Goal: Use online tool/utility: Utilize a website feature to perform a specific function

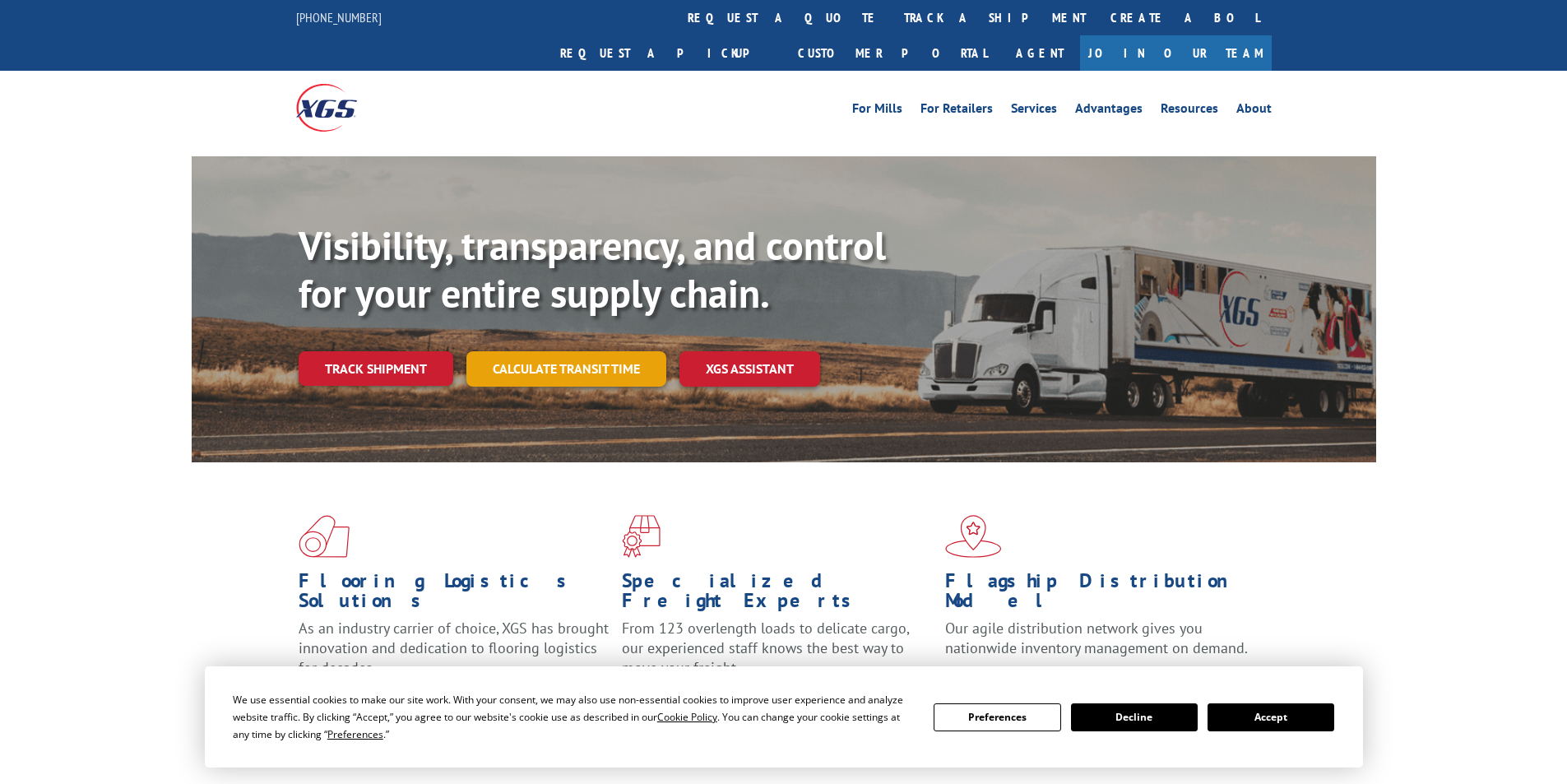
click at [604, 351] on link "Calculate transit time" at bounding box center [566, 369] width 200 height 35
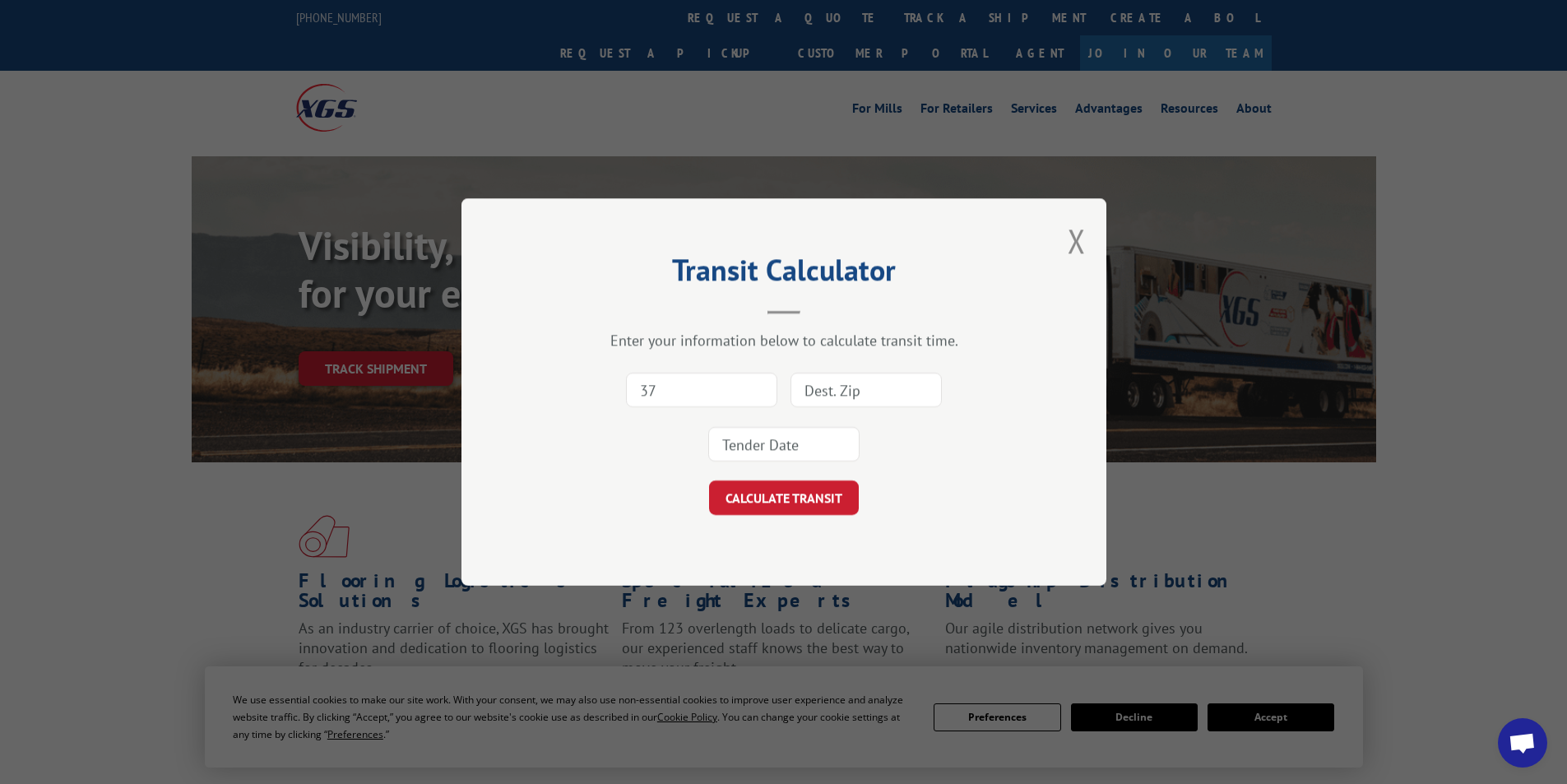
type input "3"
type input "30736"
drag, startPoint x: 886, startPoint y: 403, endPoint x: 882, endPoint y: 365, distance: 38.2
click at [886, 402] on input at bounding box center [866, 390] width 152 height 35
type input "18627"
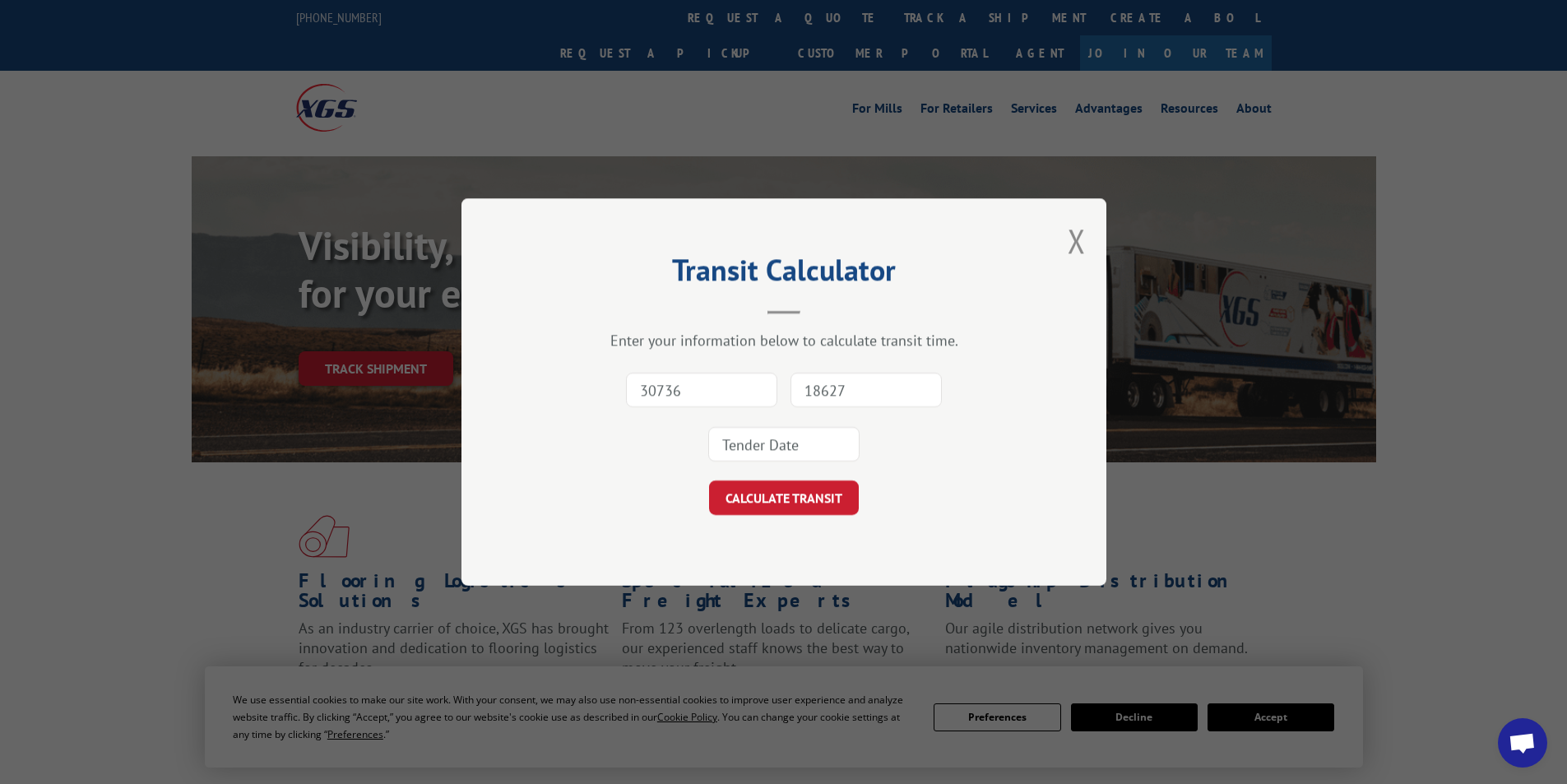
click at [779, 445] on input at bounding box center [784, 444] width 152 height 35
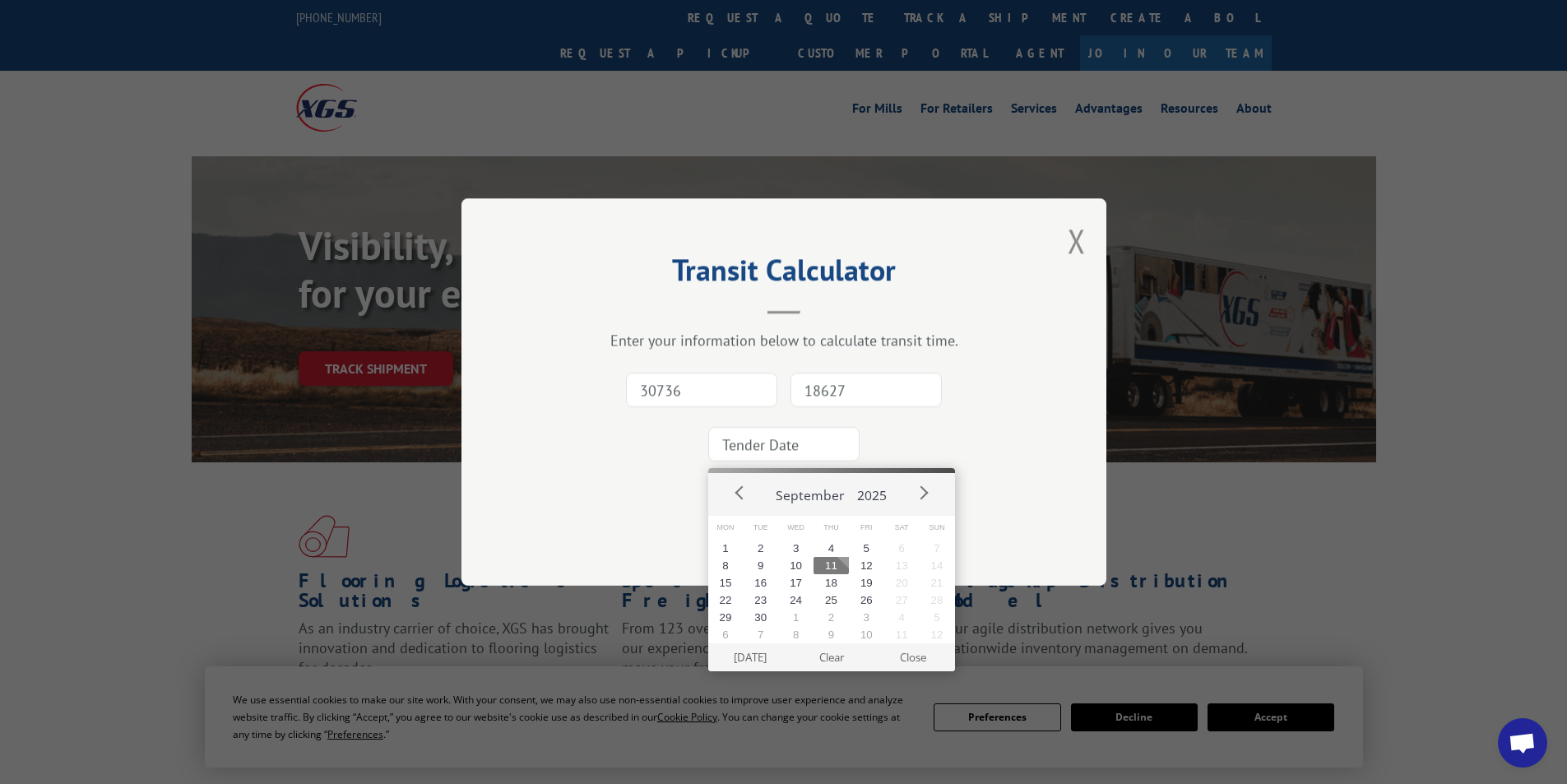
click at [821, 564] on button "11" at bounding box center [831, 565] width 35 height 17
type input "[DATE]"
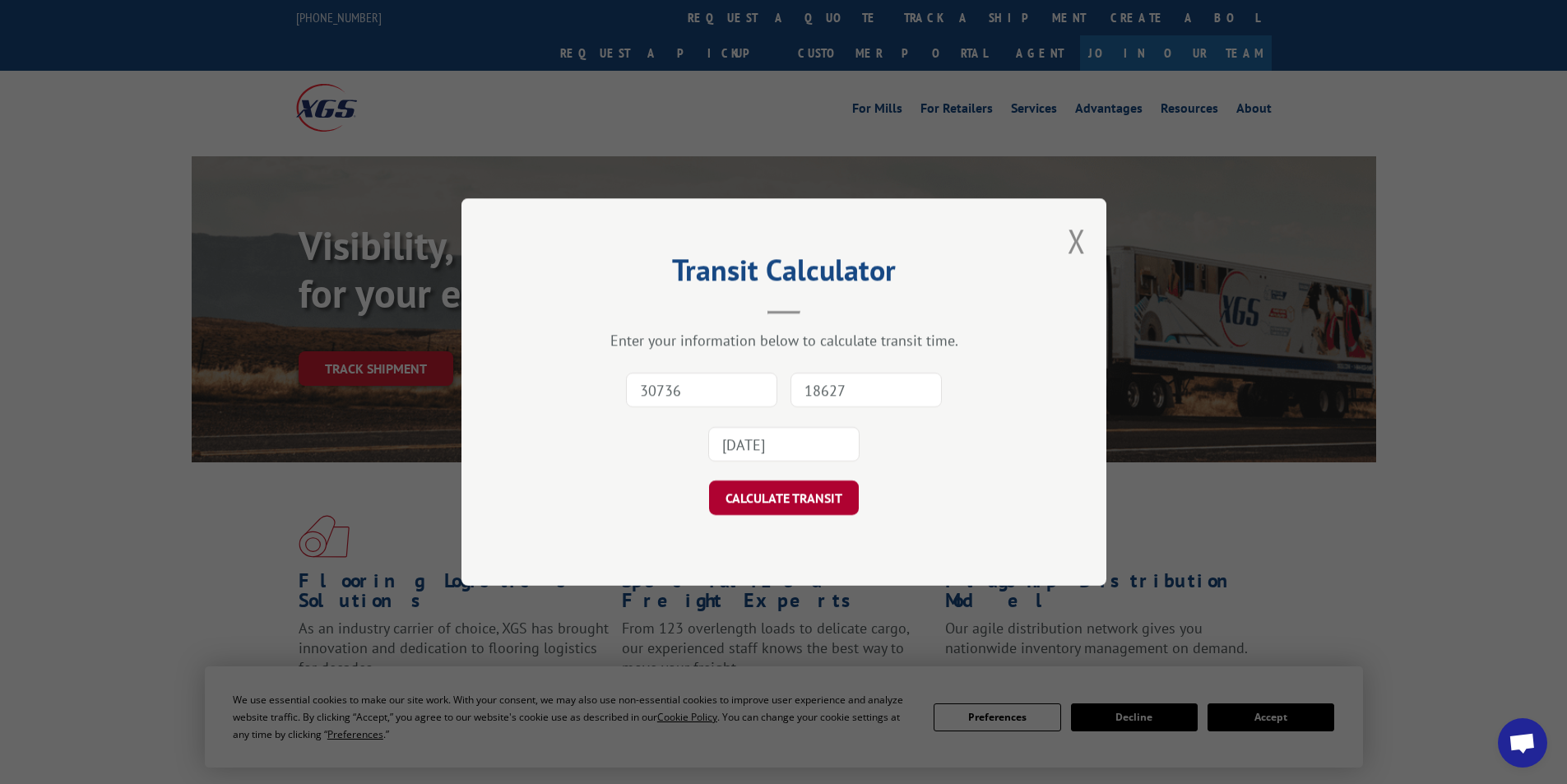
click at [811, 509] on button "CALCULATE TRANSIT" at bounding box center [784, 498] width 150 height 35
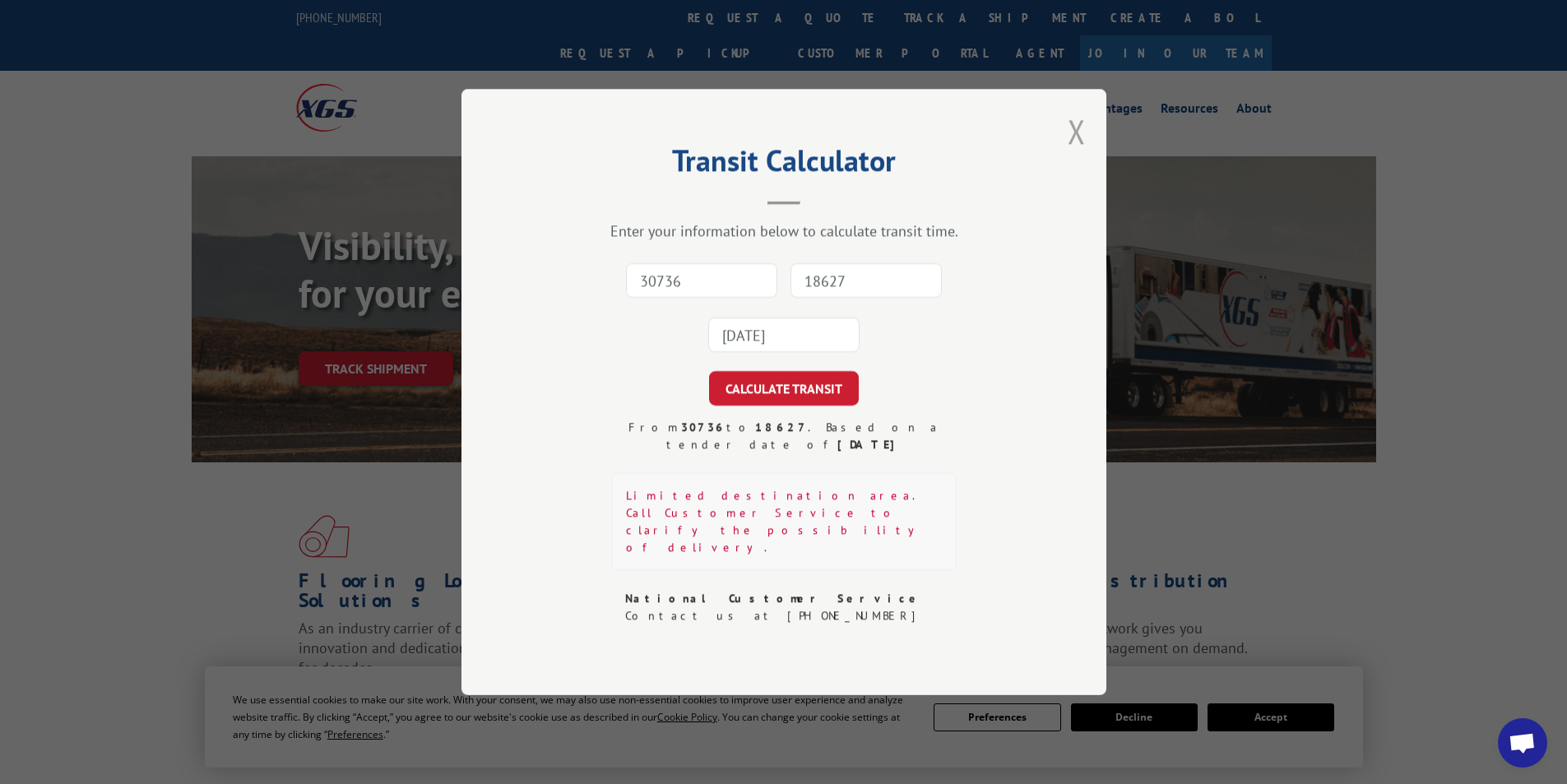
click at [1074, 153] on button "Close modal" at bounding box center [1077, 131] width 18 height 43
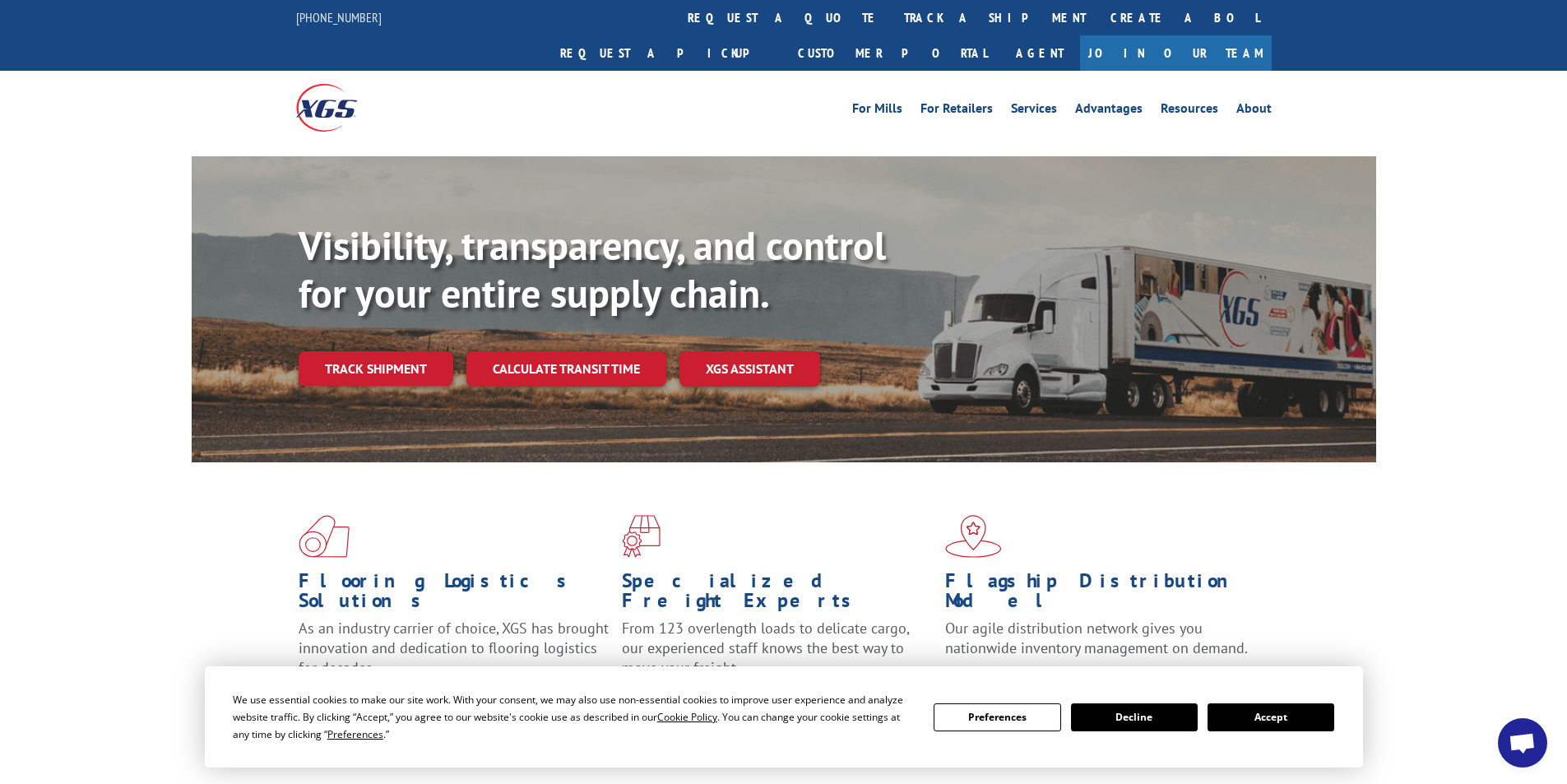
click at [613, 307] on div "Visibility, transparency, and control for your entire supply chain. Track shipm…" at bounding box center [838, 337] width 1078 height 230
click at [613, 351] on link "Calculate transit time" at bounding box center [566, 369] width 200 height 35
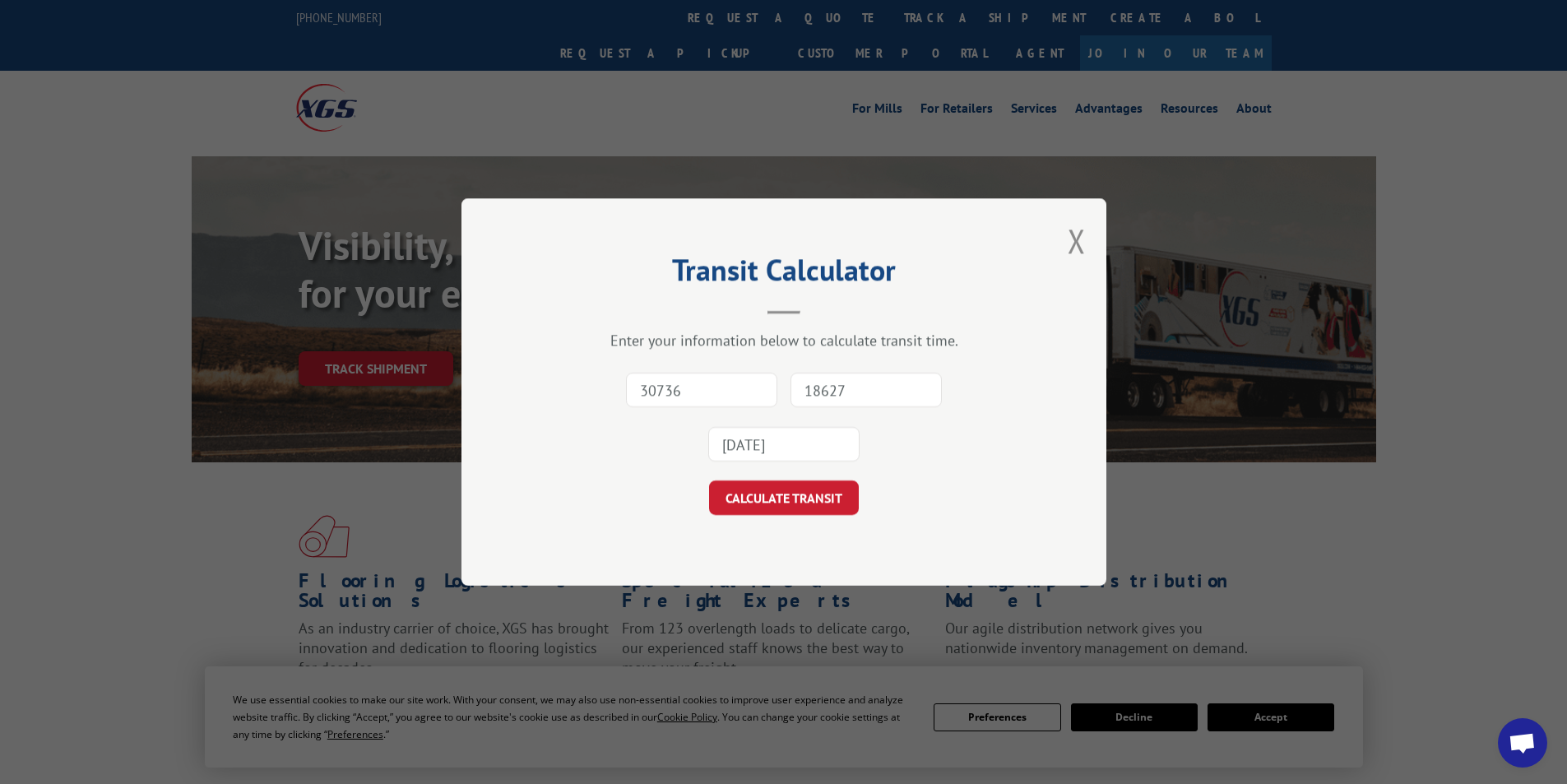
type input "30736"
click at [826, 379] on input "18627" at bounding box center [866, 390] width 152 height 35
type input "10021"
click at [748, 446] on input "[DATE]" at bounding box center [784, 444] width 152 height 35
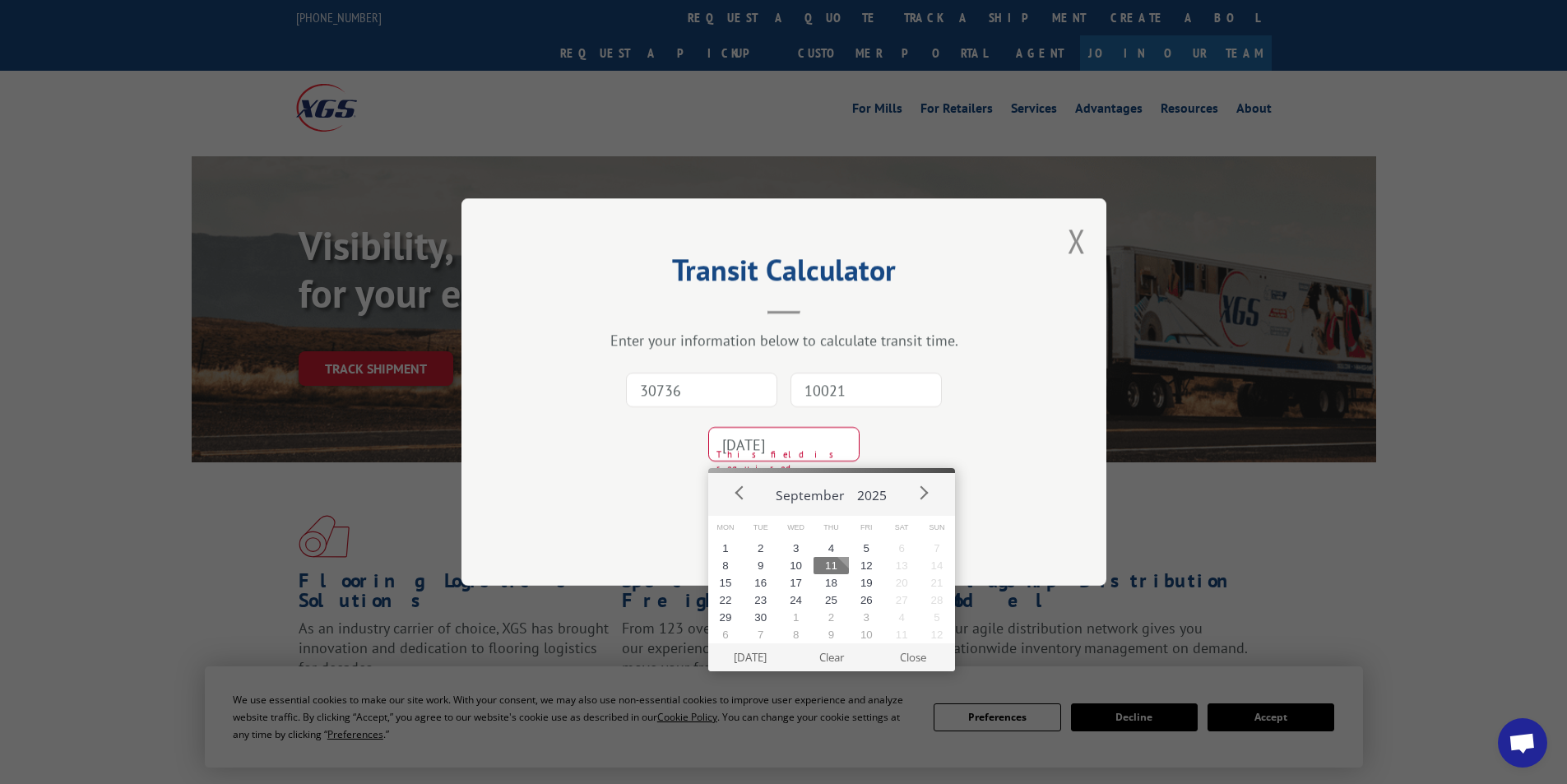
click at [822, 562] on button "11" at bounding box center [831, 565] width 35 height 17
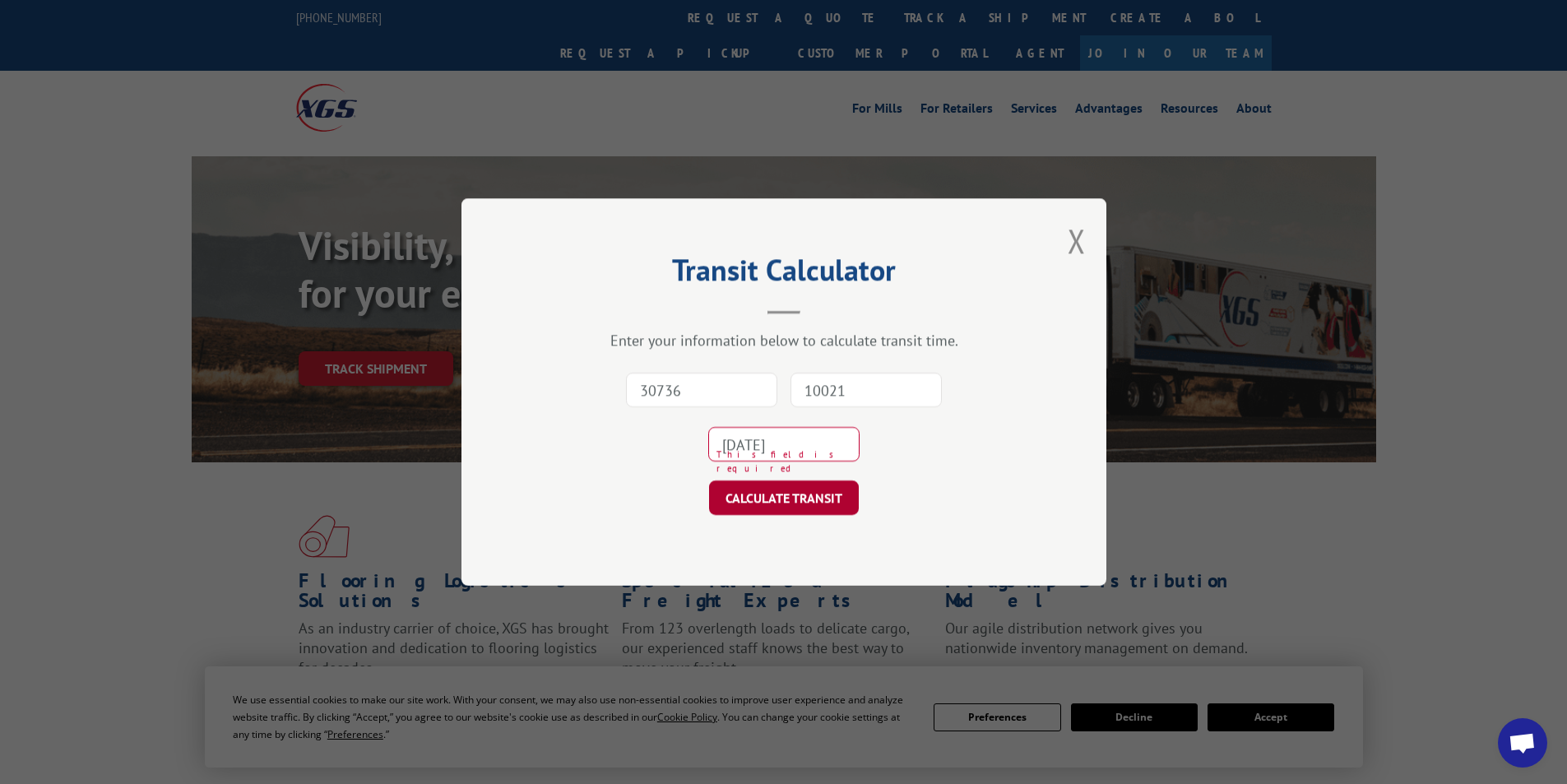
click at [802, 504] on button "CALCULATE TRANSIT" at bounding box center [784, 498] width 150 height 35
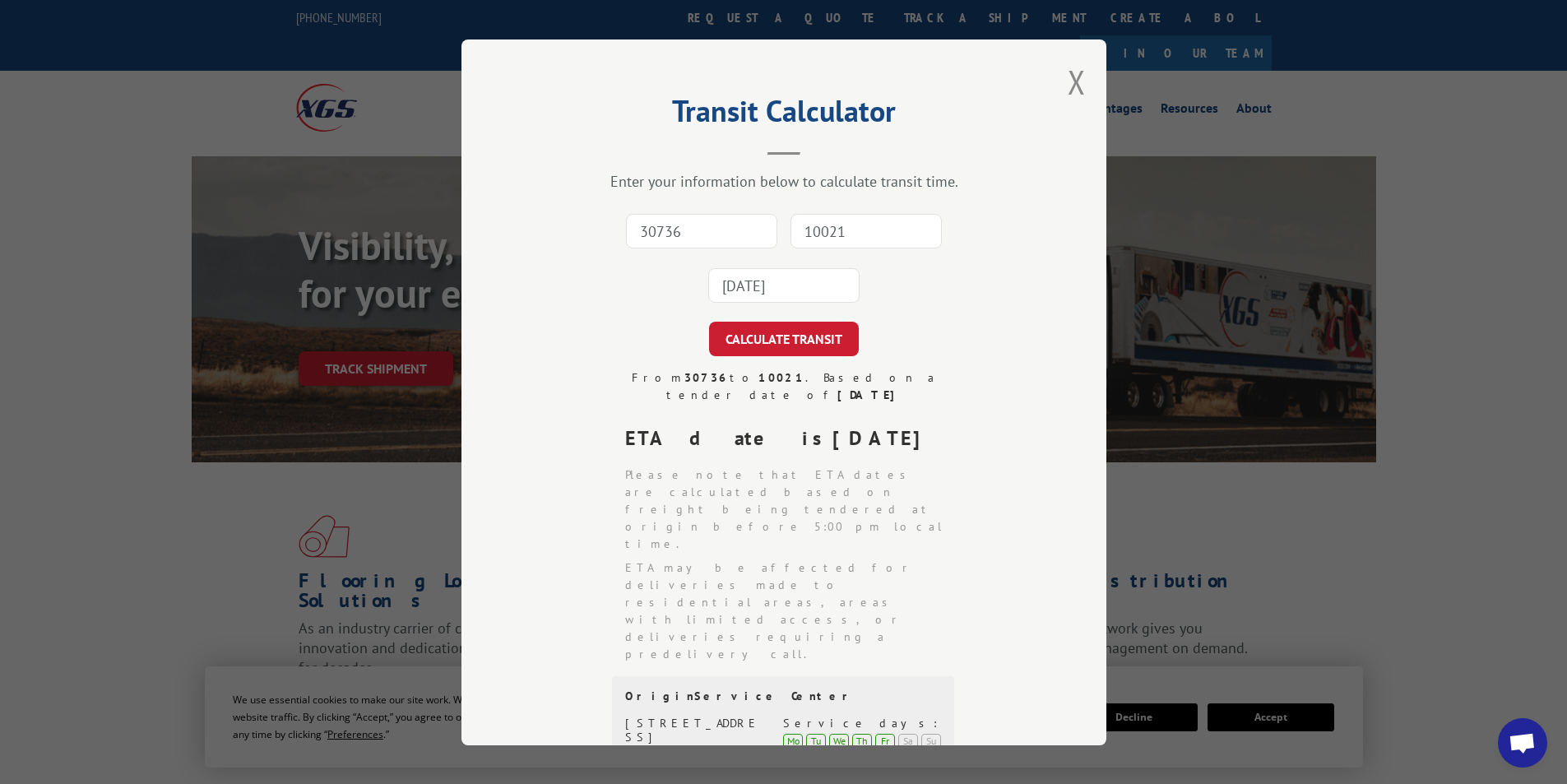
click at [725, 228] on input "30736" at bounding box center [702, 232] width 152 height 35
type input "30736"
click at [791, 235] on input "10021" at bounding box center [866, 232] width 152 height 35
type input "15437"
click at [781, 285] on input "[DATE]" at bounding box center [784, 286] width 152 height 35
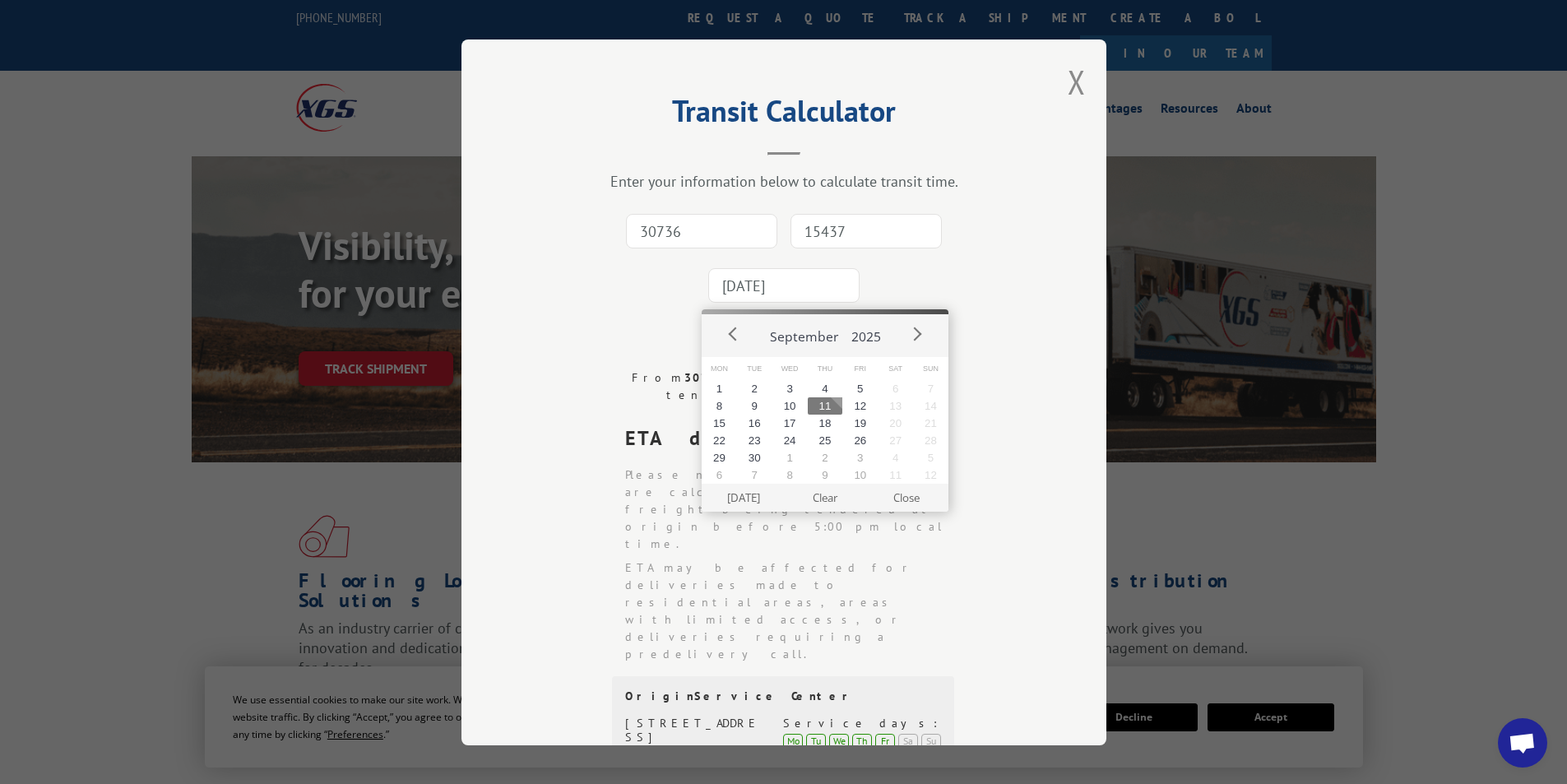
click at [820, 411] on button "11" at bounding box center [826, 405] width 35 height 17
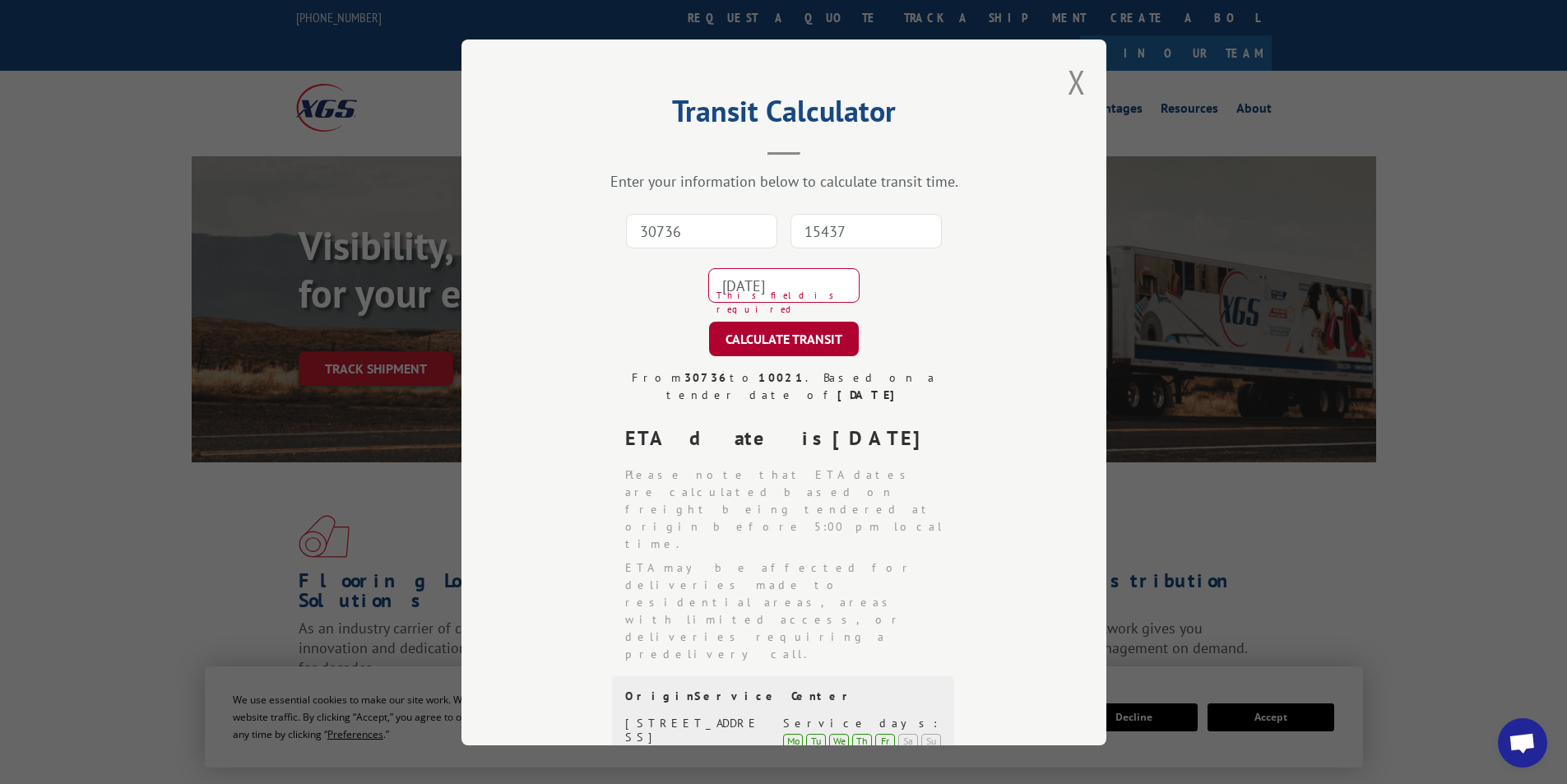
click at [789, 336] on button "CALCULATE TRANSIT" at bounding box center [784, 339] width 150 height 35
click at [722, 229] on input "30736" at bounding box center [702, 232] width 152 height 35
type input "30736"
click at [855, 287] on div "30736 15437 [DATE]" at bounding box center [784, 258] width 481 height 108
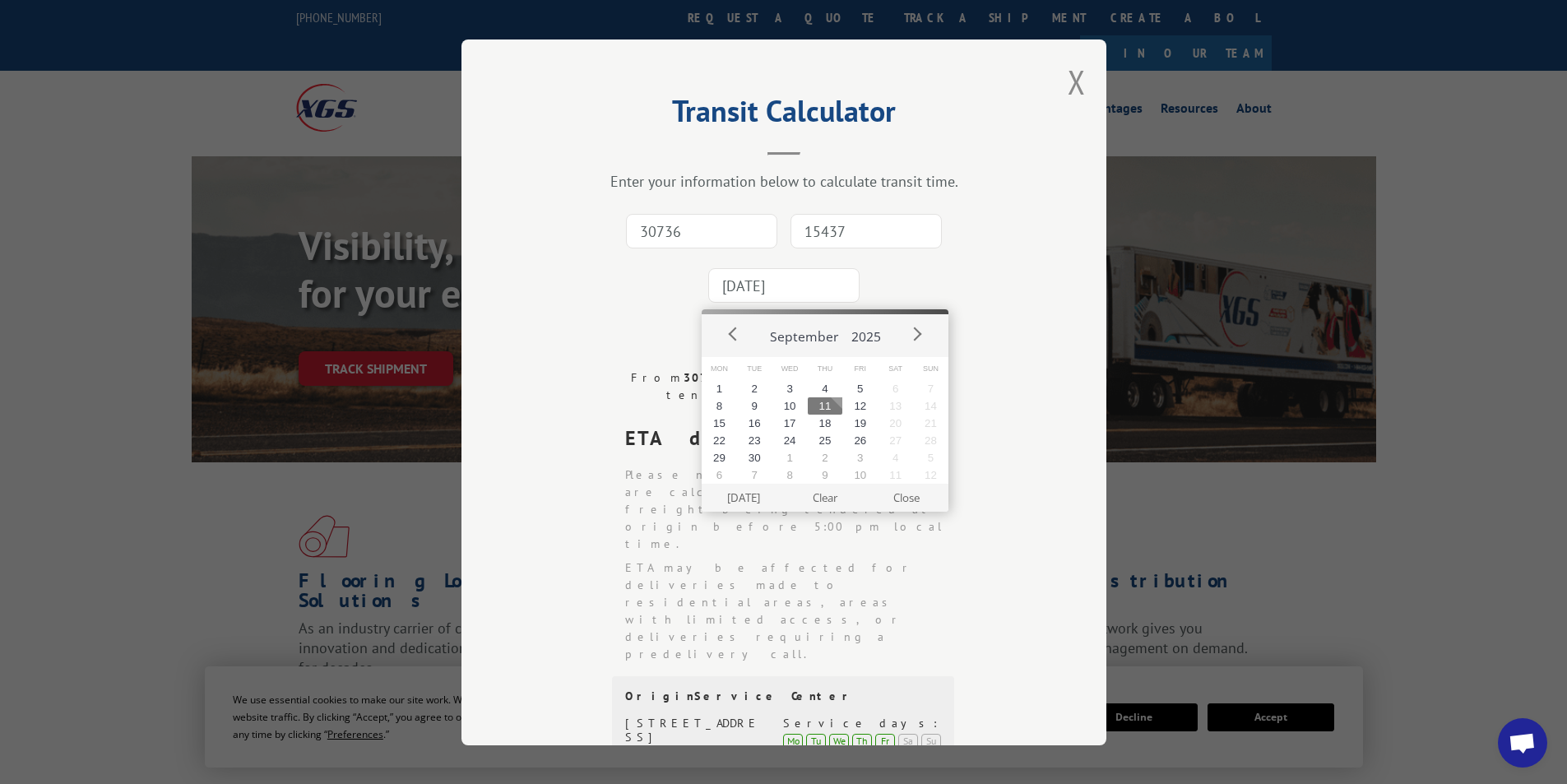
click at [836, 285] on input "[DATE]" at bounding box center [784, 286] width 152 height 35
click at [816, 403] on button "11" at bounding box center [826, 405] width 35 height 17
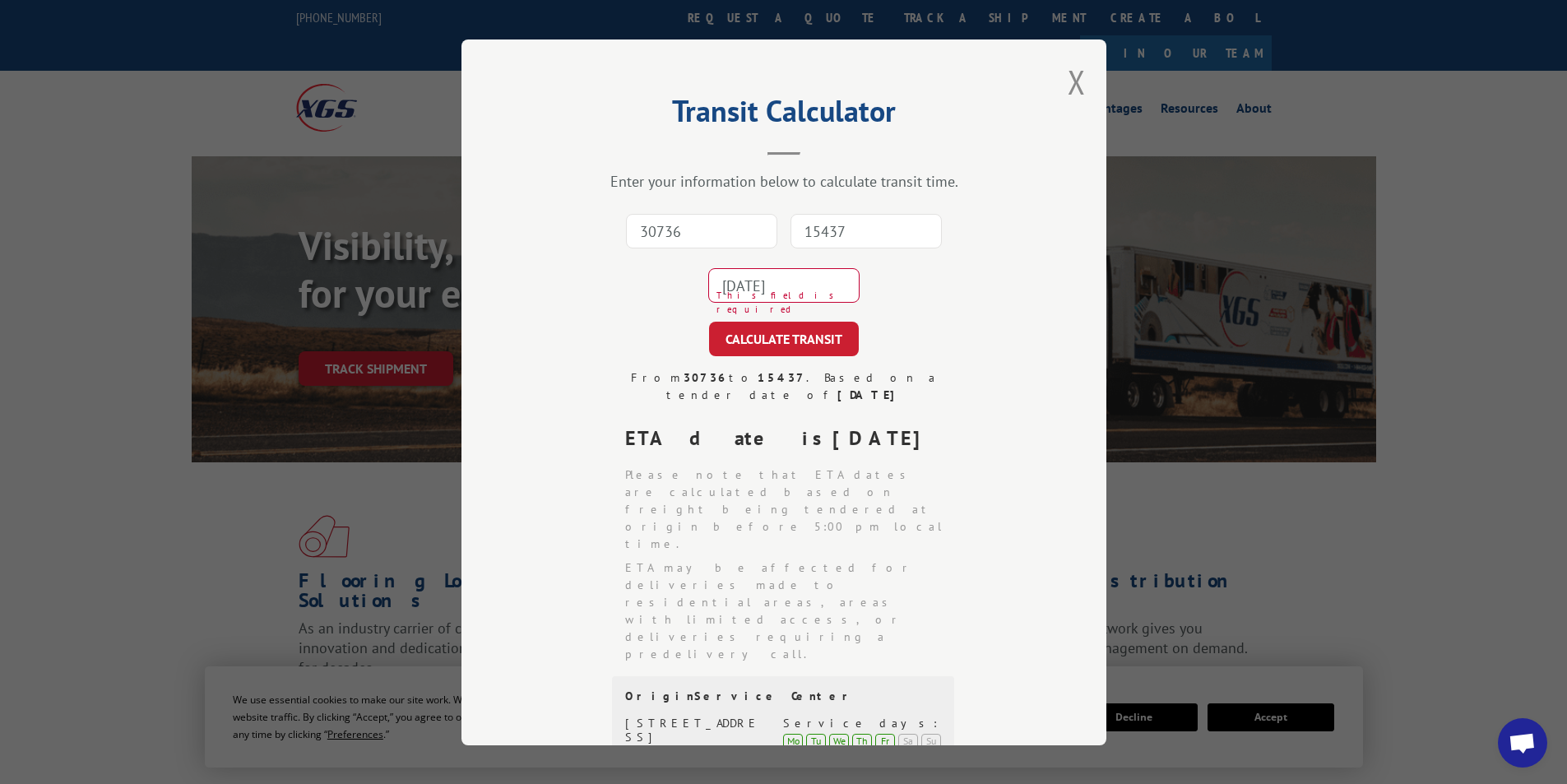
drag, startPoint x: 817, startPoint y: 247, endPoint x: 820, endPoint y: 237, distance: 10.4
click at [817, 246] on input "15437" at bounding box center [866, 232] width 152 height 35
type input "15437"
click at [795, 325] on button "CALCULATE TRANSIT" at bounding box center [784, 339] width 150 height 35
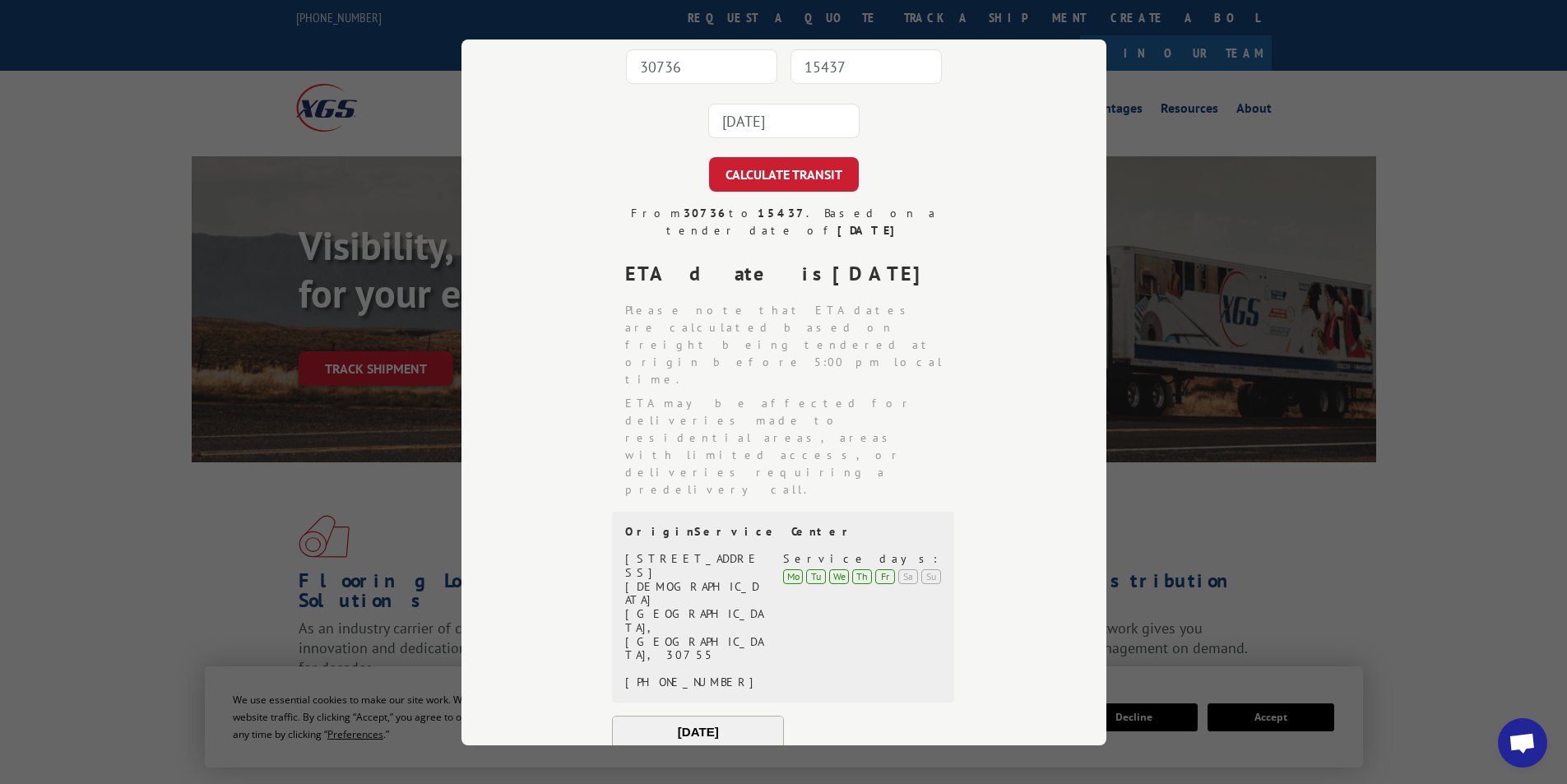
scroll to position [365, 0]
